Goal: Find specific page/section: Find specific page/section

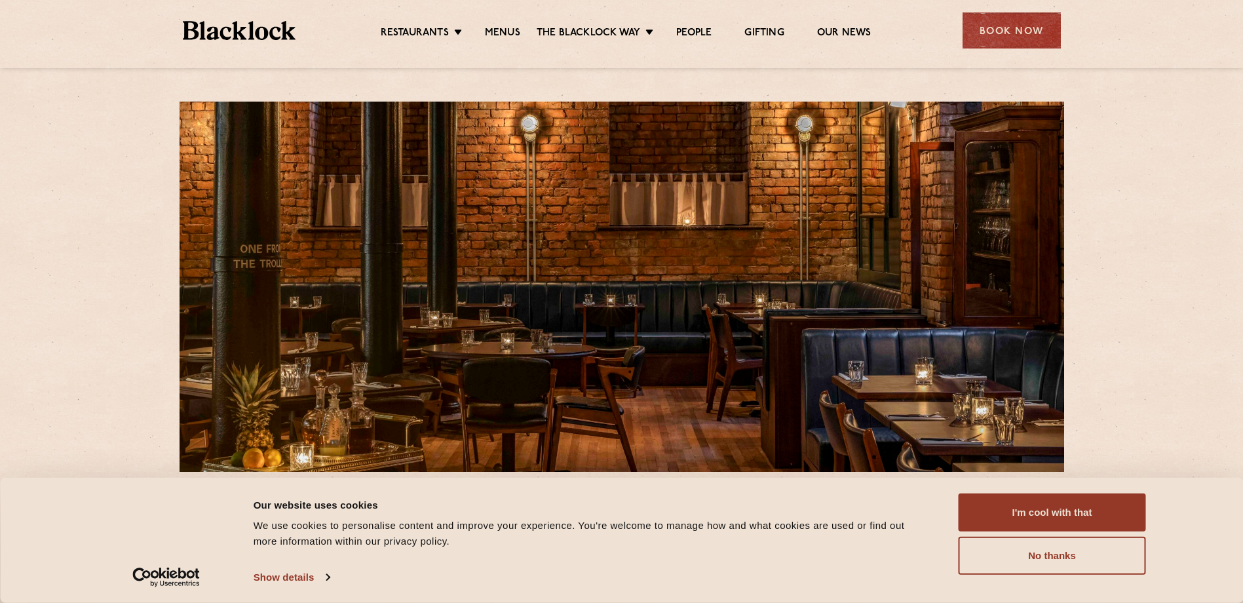
click at [997, 489] on div "Consent Details [#IABV2SETTINGS#] About Our website uses cookies We use cookies…" at bounding box center [621, 540] width 1243 height 125
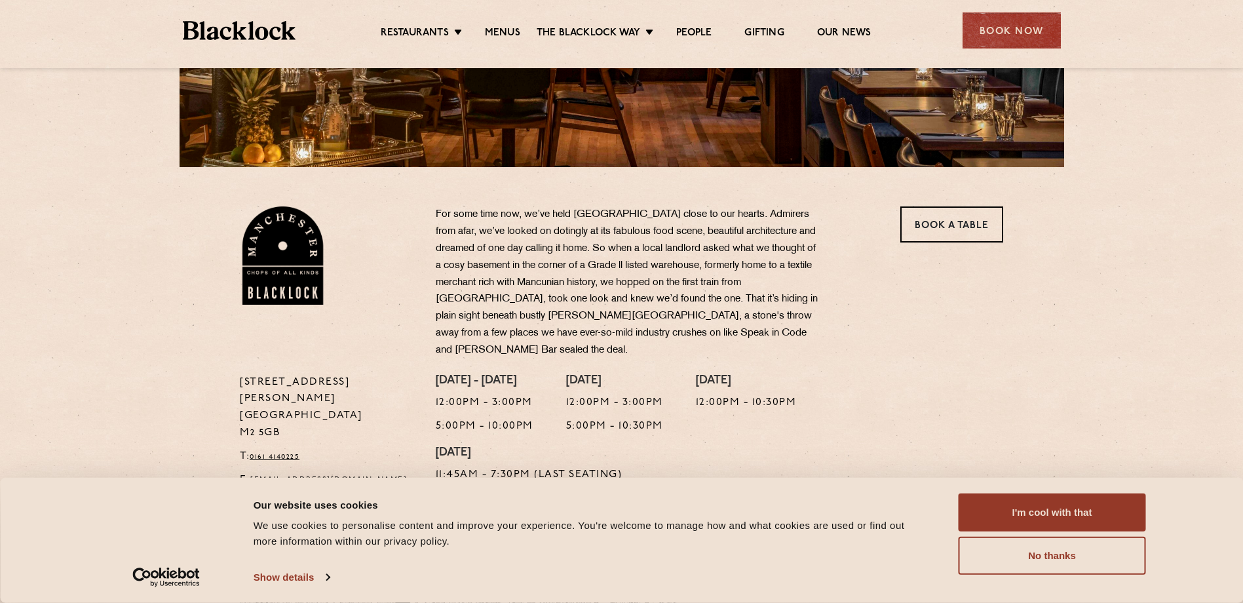
scroll to position [328, 0]
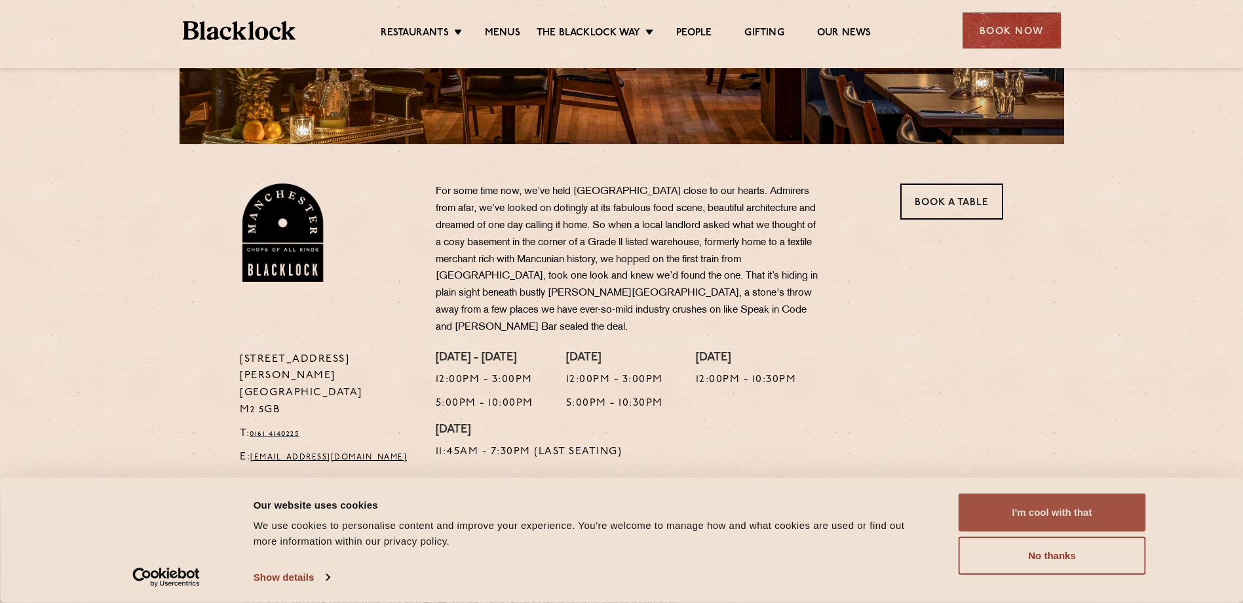
click at [1015, 499] on button "I'm cool with that" at bounding box center [1051, 512] width 187 height 38
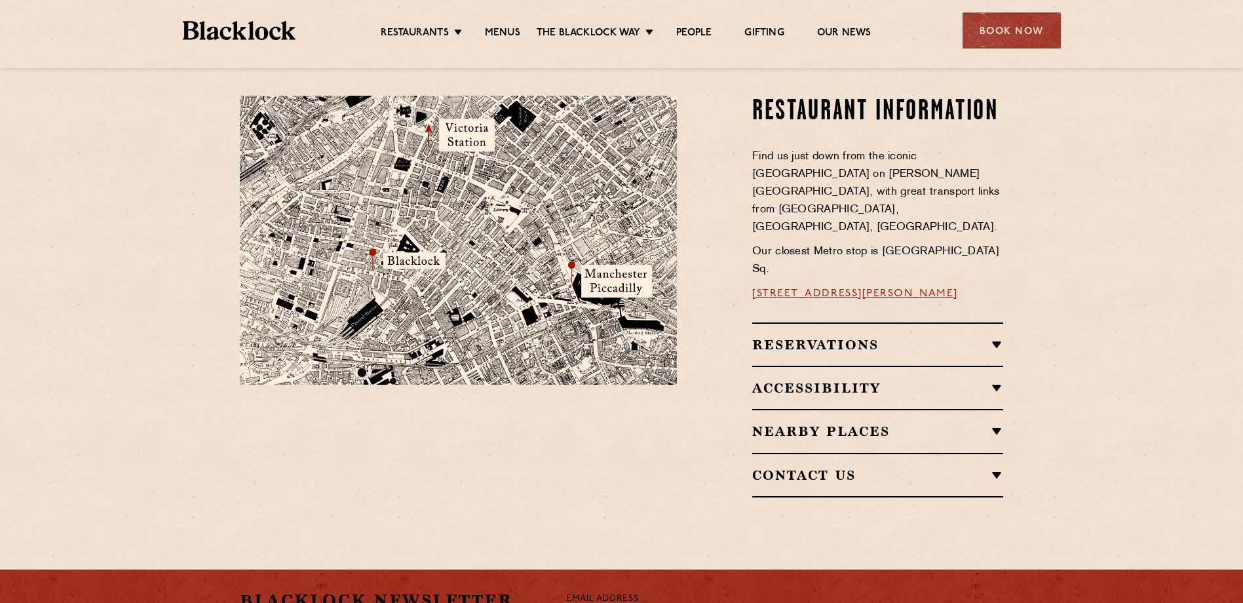
scroll to position [786, 0]
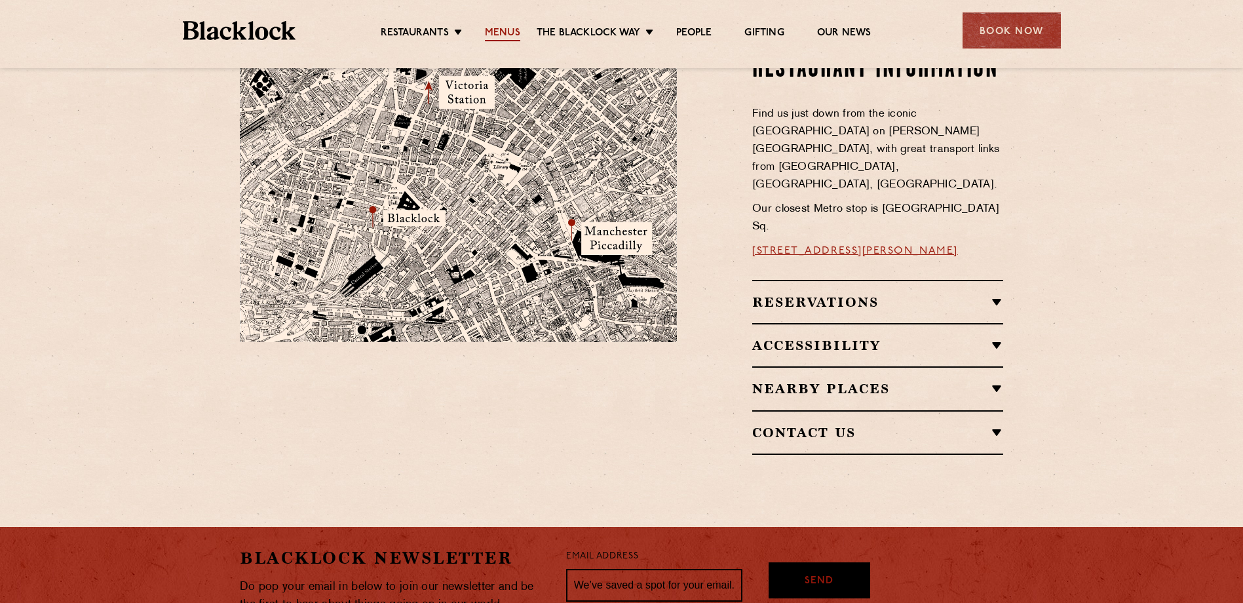
click at [515, 33] on link "Menus" at bounding box center [502, 34] width 35 height 14
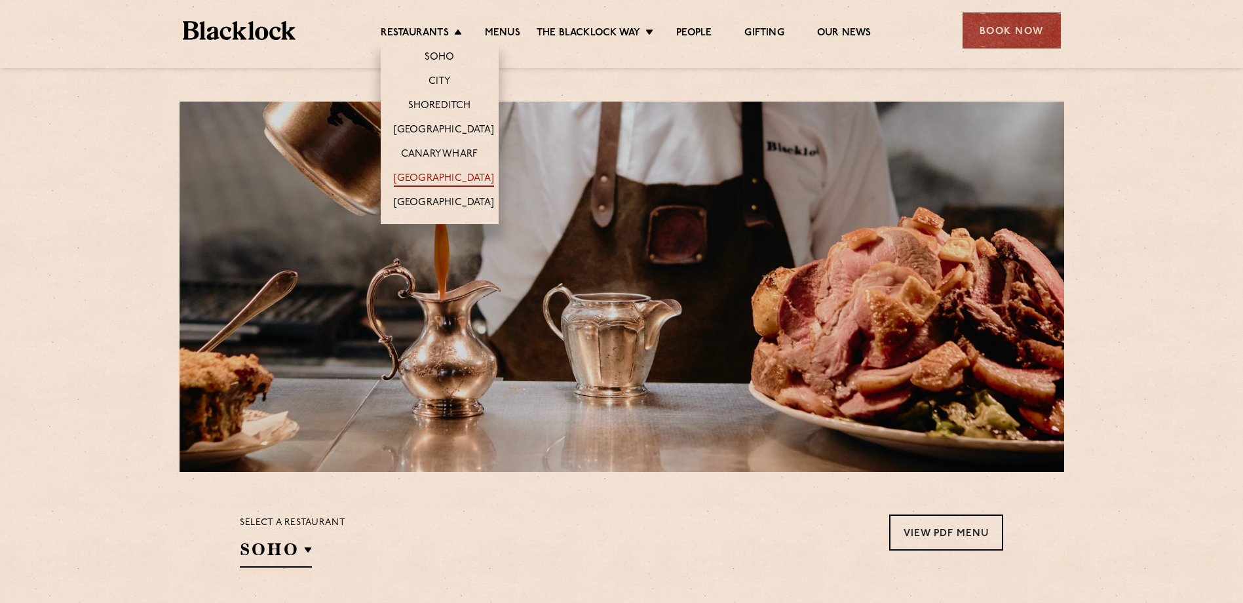
click at [438, 172] on li "[GEOGRAPHIC_DATA]" at bounding box center [440, 178] width 118 height 24
click at [438, 172] on link "[GEOGRAPHIC_DATA]" at bounding box center [444, 179] width 100 height 14
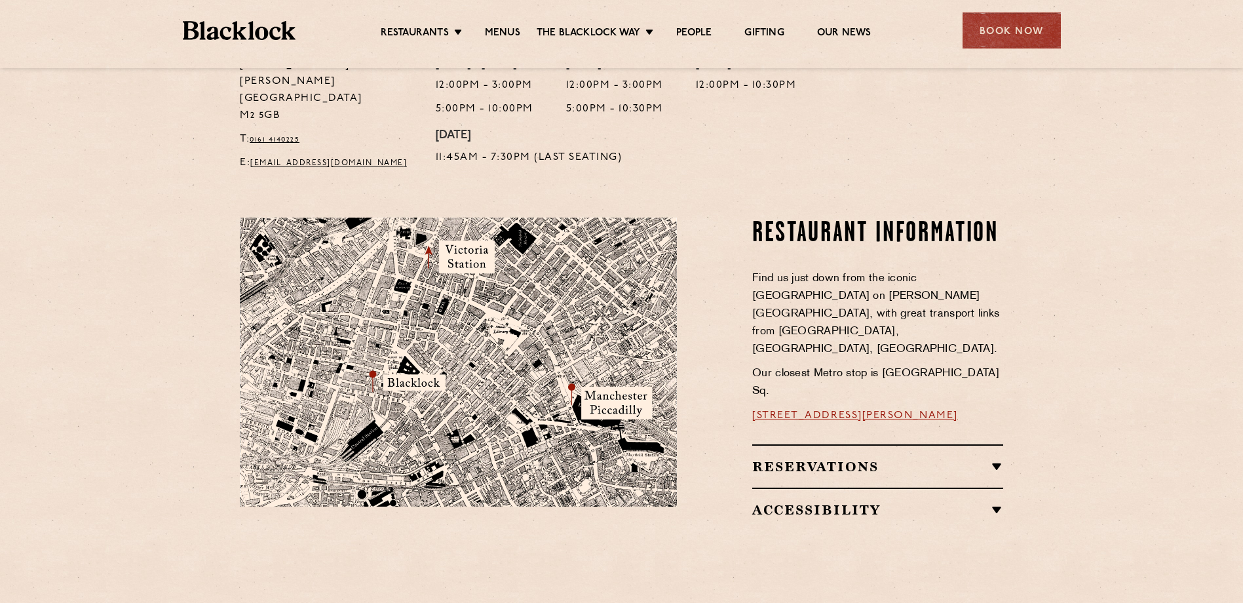
scroll to position [721, 0]
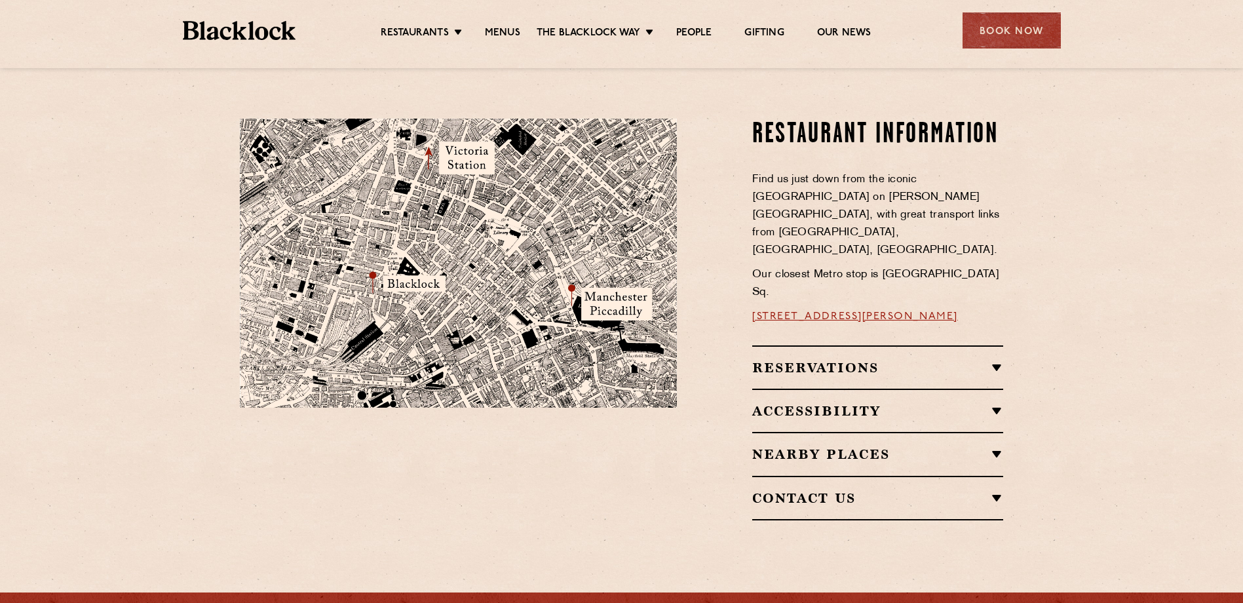
click at [925, 360] on h2 "Reservations" at bounding box center [877, 368] width 251 height 16
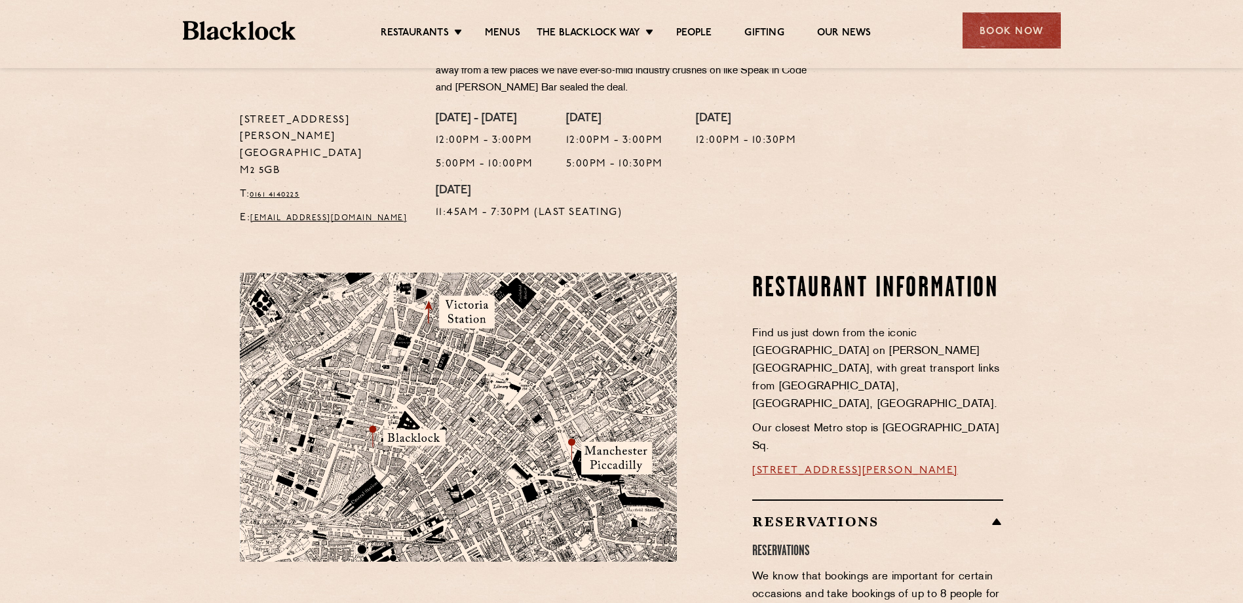
scroll to position [590, 0]
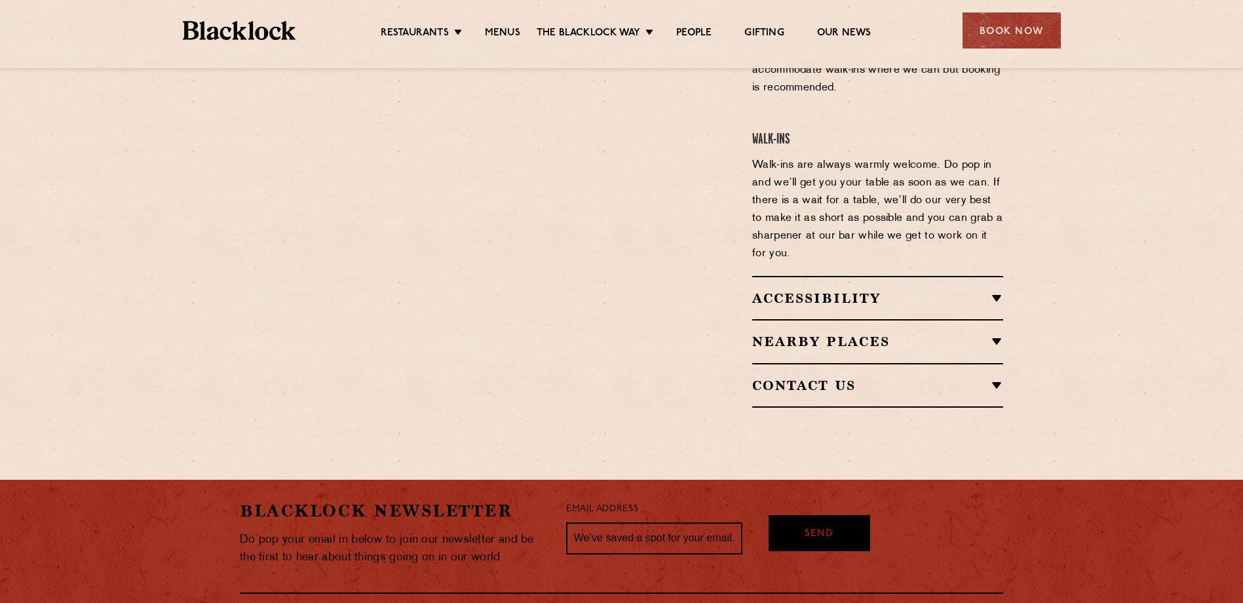
click at [872, 290] on h2 "Accessibility" at bounding box center [877, 298] width 251 height 16
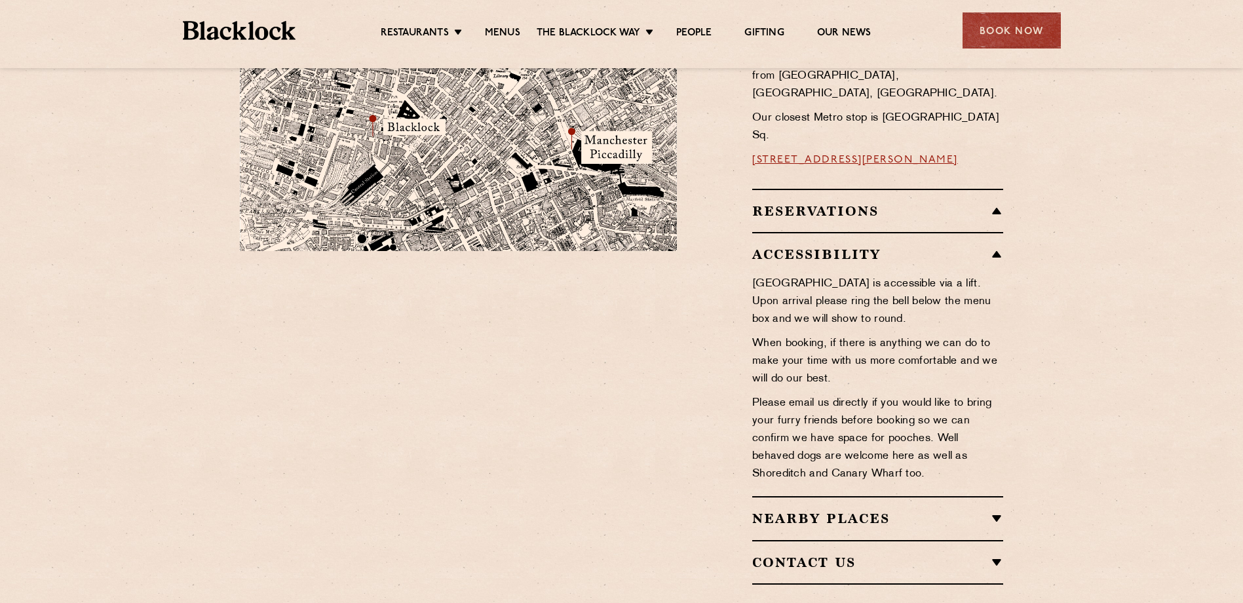
scroll to position [875, 0]
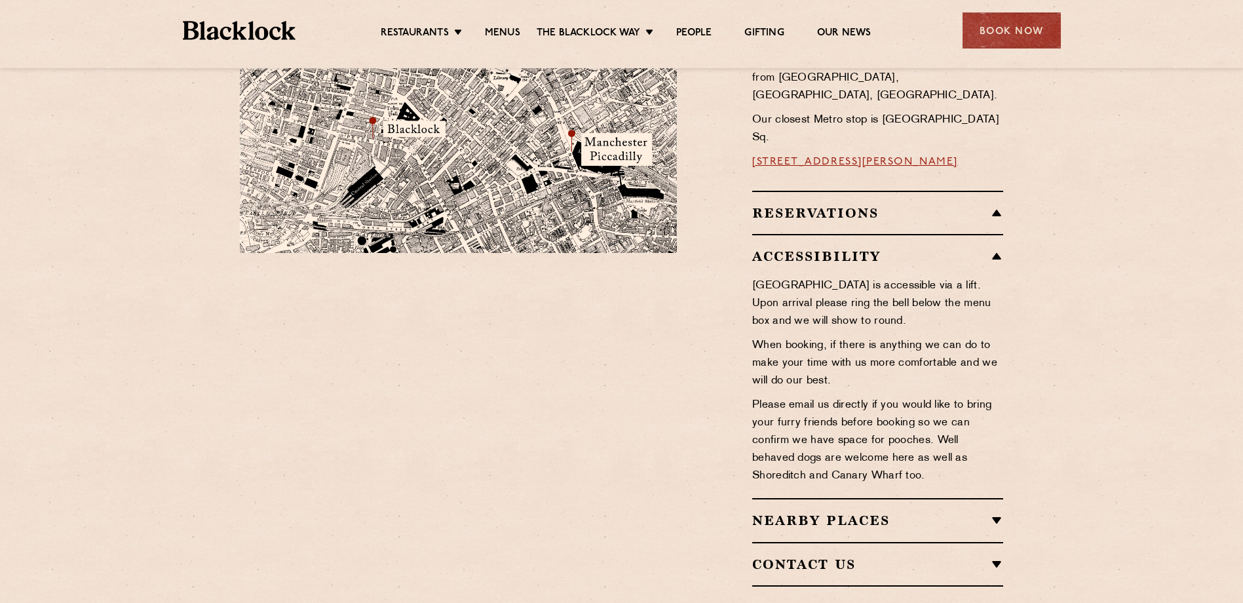
click at [787, 512] on h2 "Nearby Places" at bounding box center [877, 520] width 251 height 16
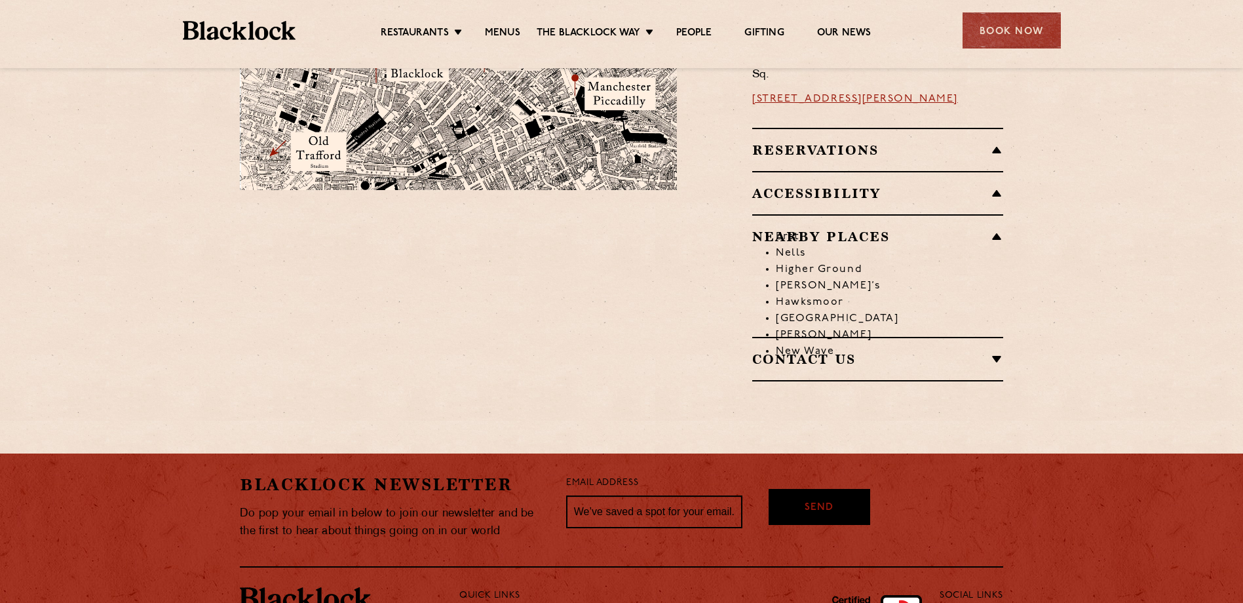
scroll to position [880, 0]
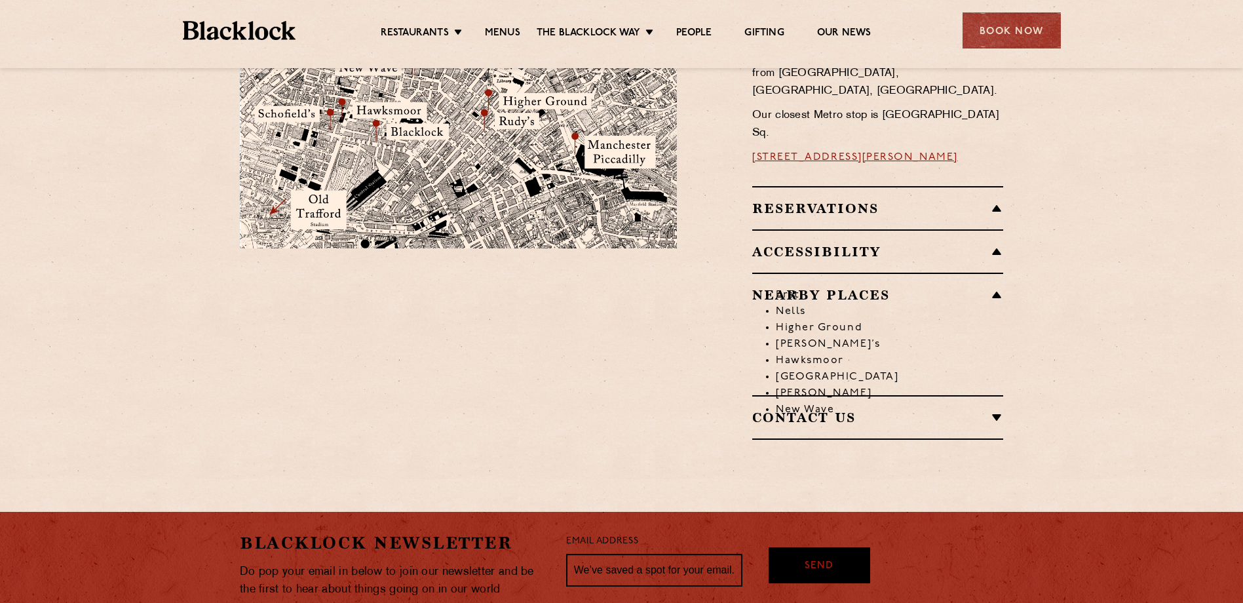
click at [816, 409] on h2 "Contact Us" at bounding box center [877, 417] width 251 height 16
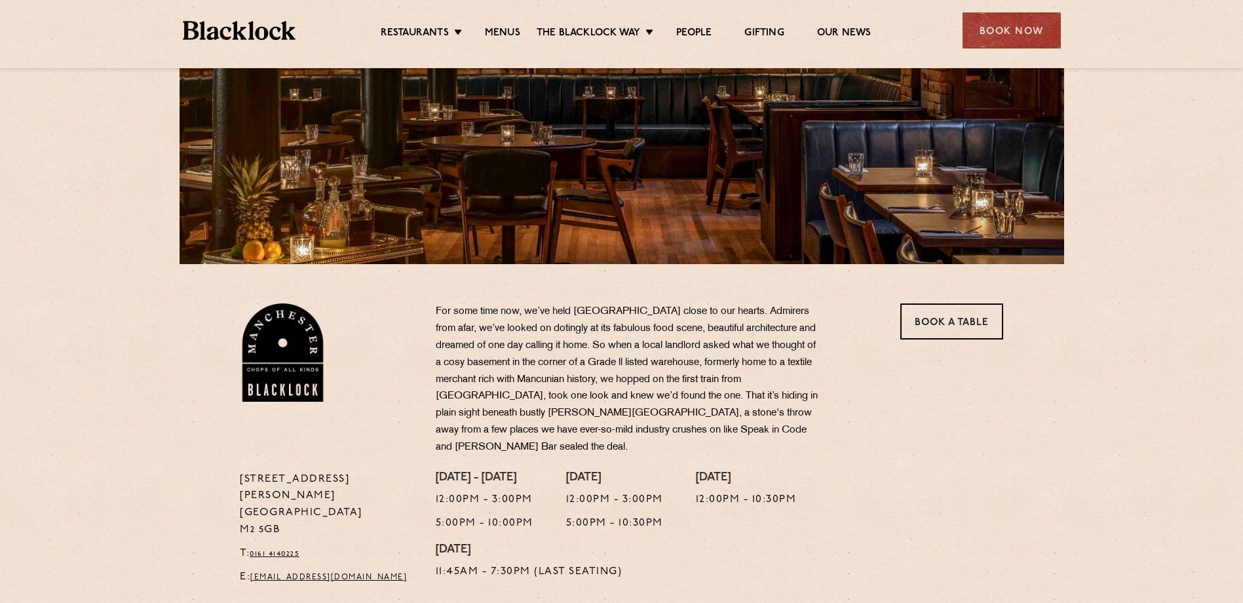
scroll to position [202, 0]
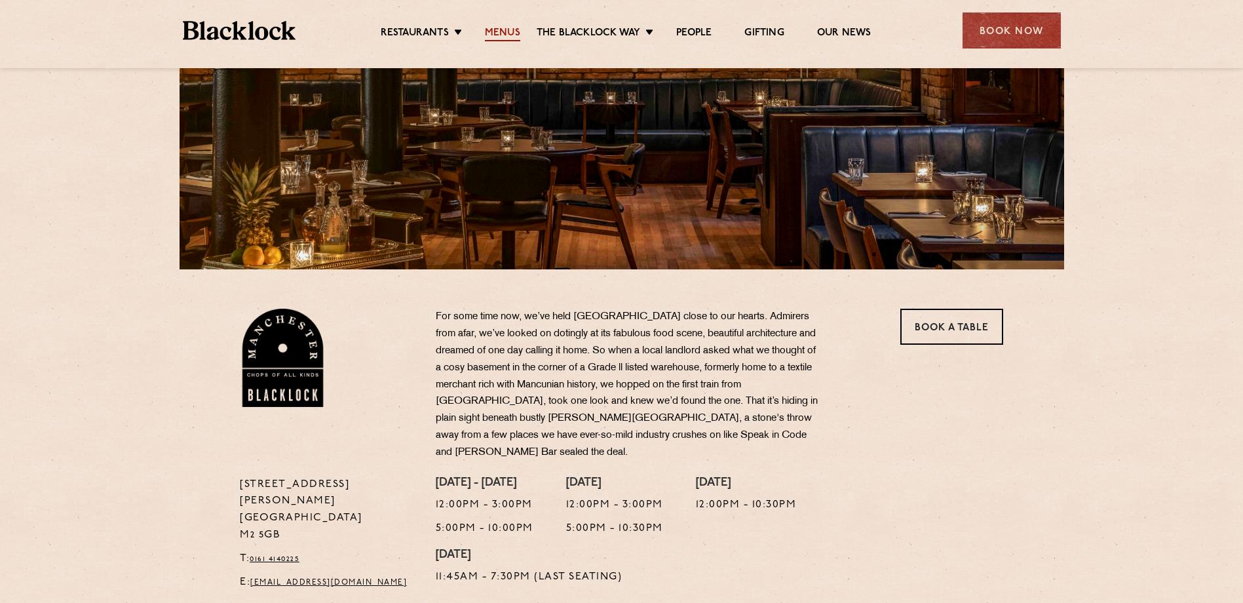
click at [508, 31] on link "Menus" at bounding box center [502, 34] width 35 height 14
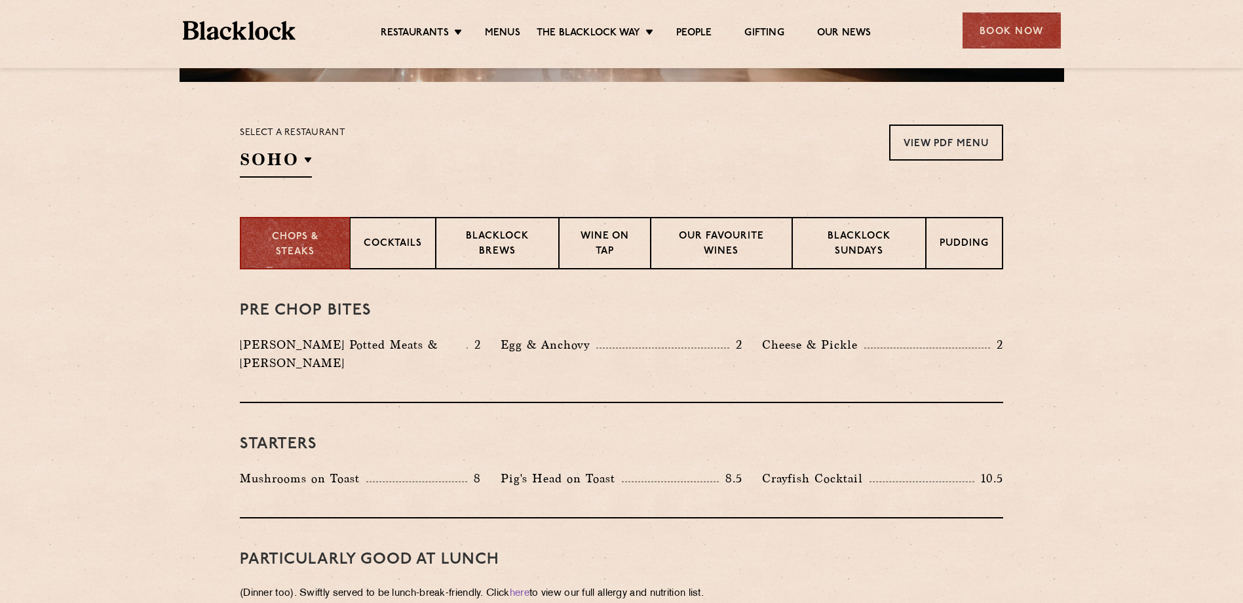
scroll to position [393, 0]
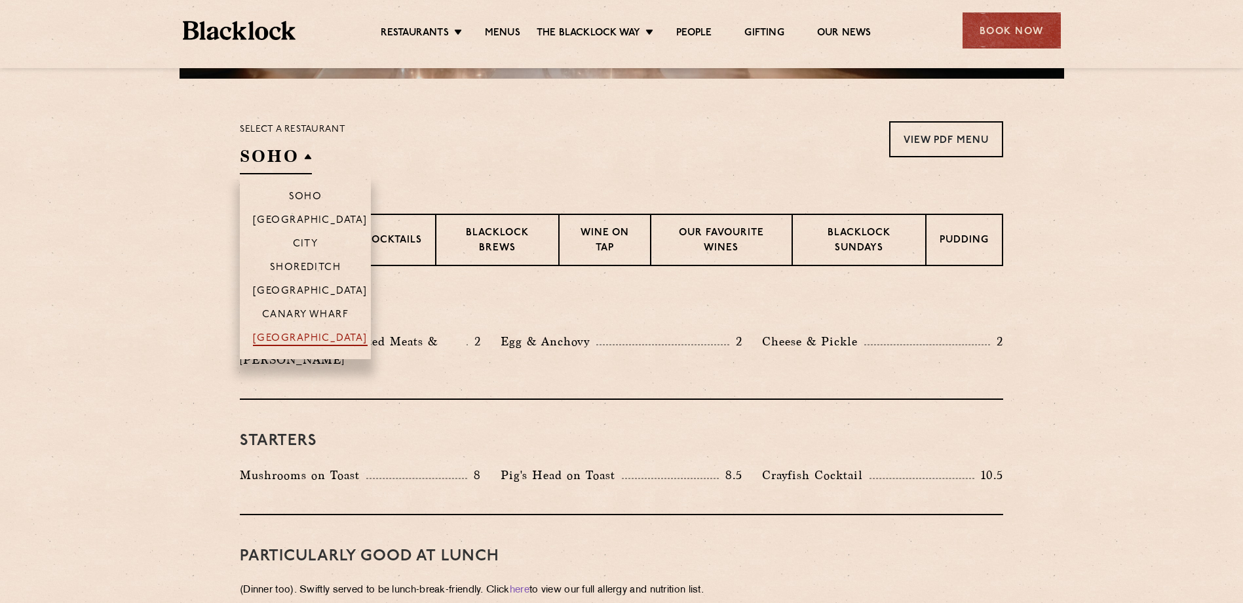
click at [336, 335] on p "[GEOGRAPHIC_DATA]" at bounding box center [310, 339] width 115 height 13
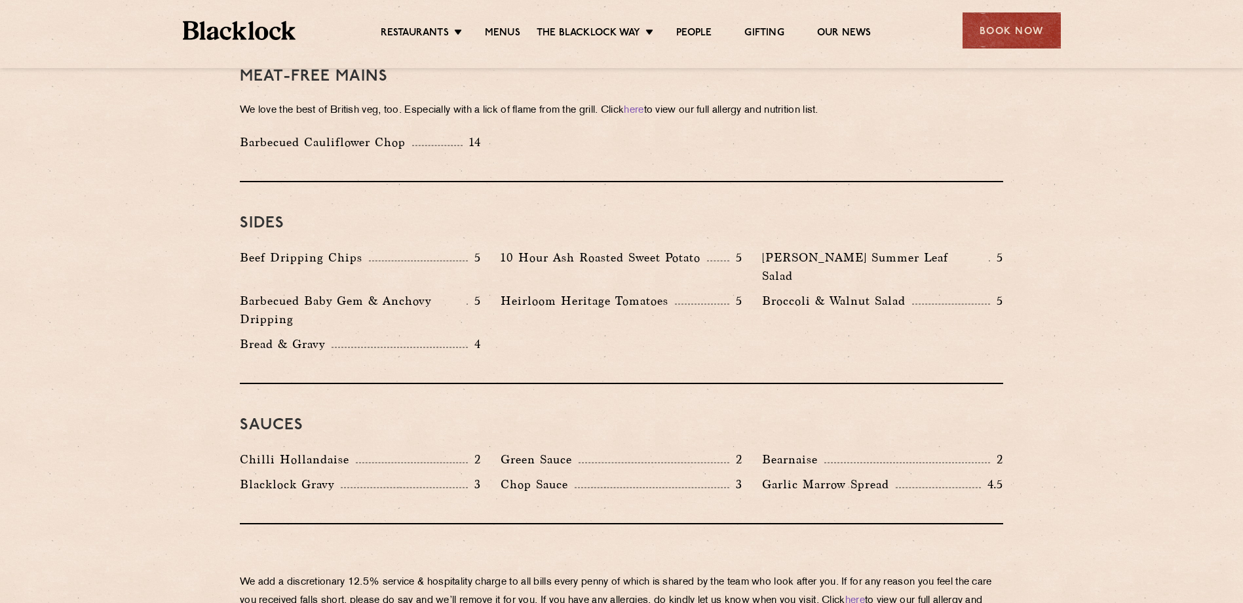
scroll to position [1900, 0]
